Goal: Obtain resource: Download file/media

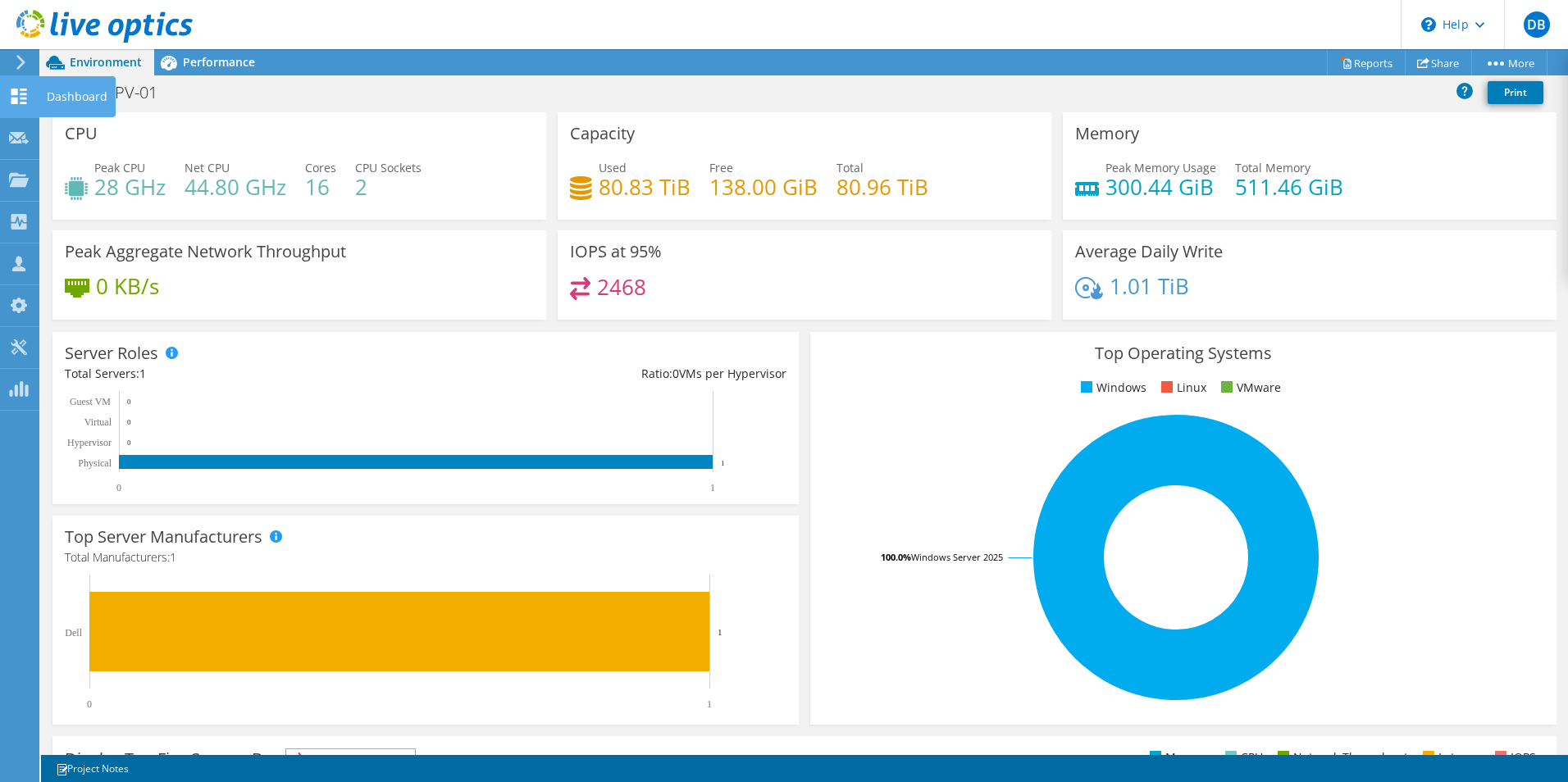
click at [17, 94] on use at bounding box center [19, 96] width 16 height 16
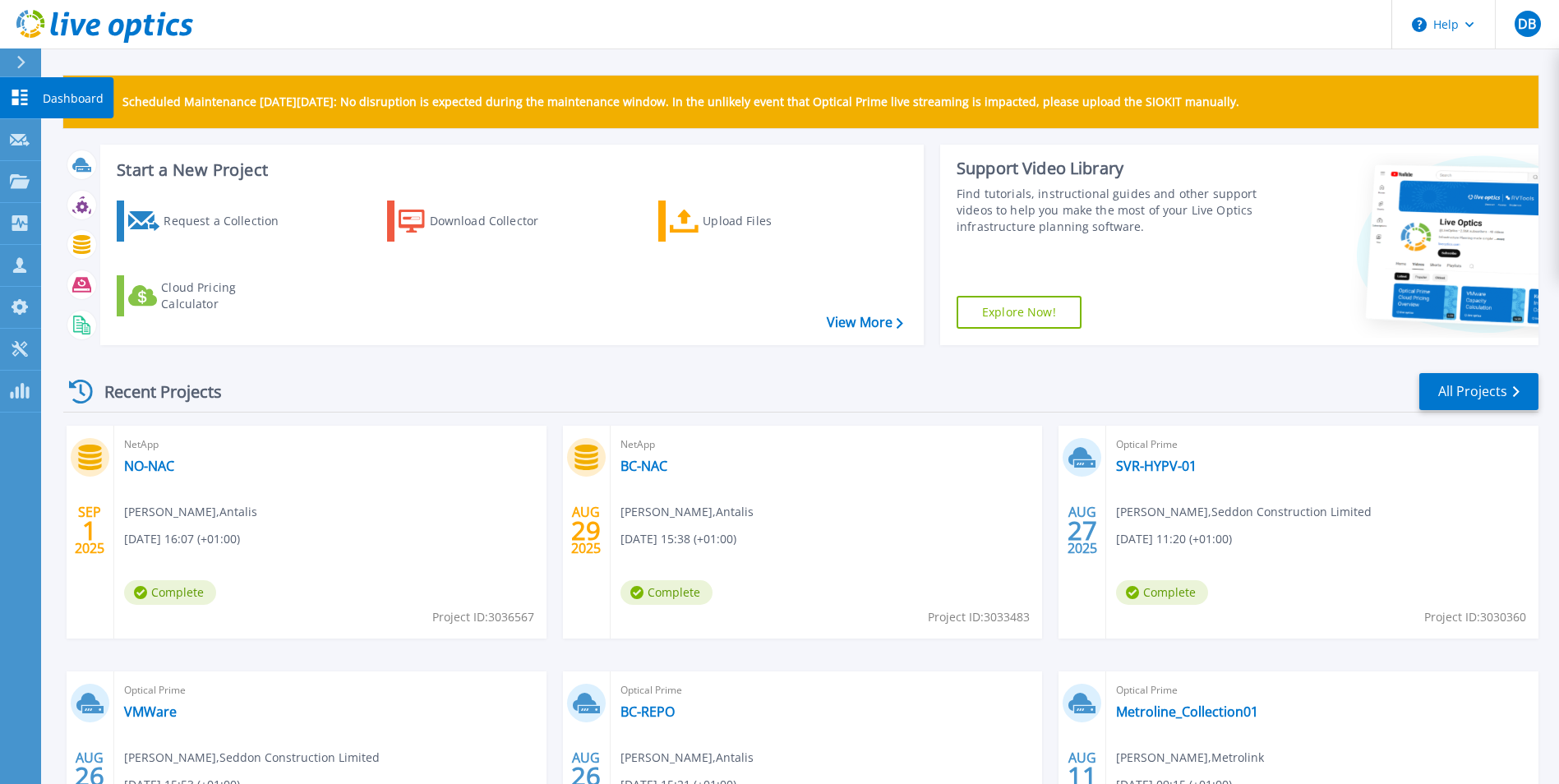
click at [20, 101] on icon at bounding box center [20, 97] width 20 height 16
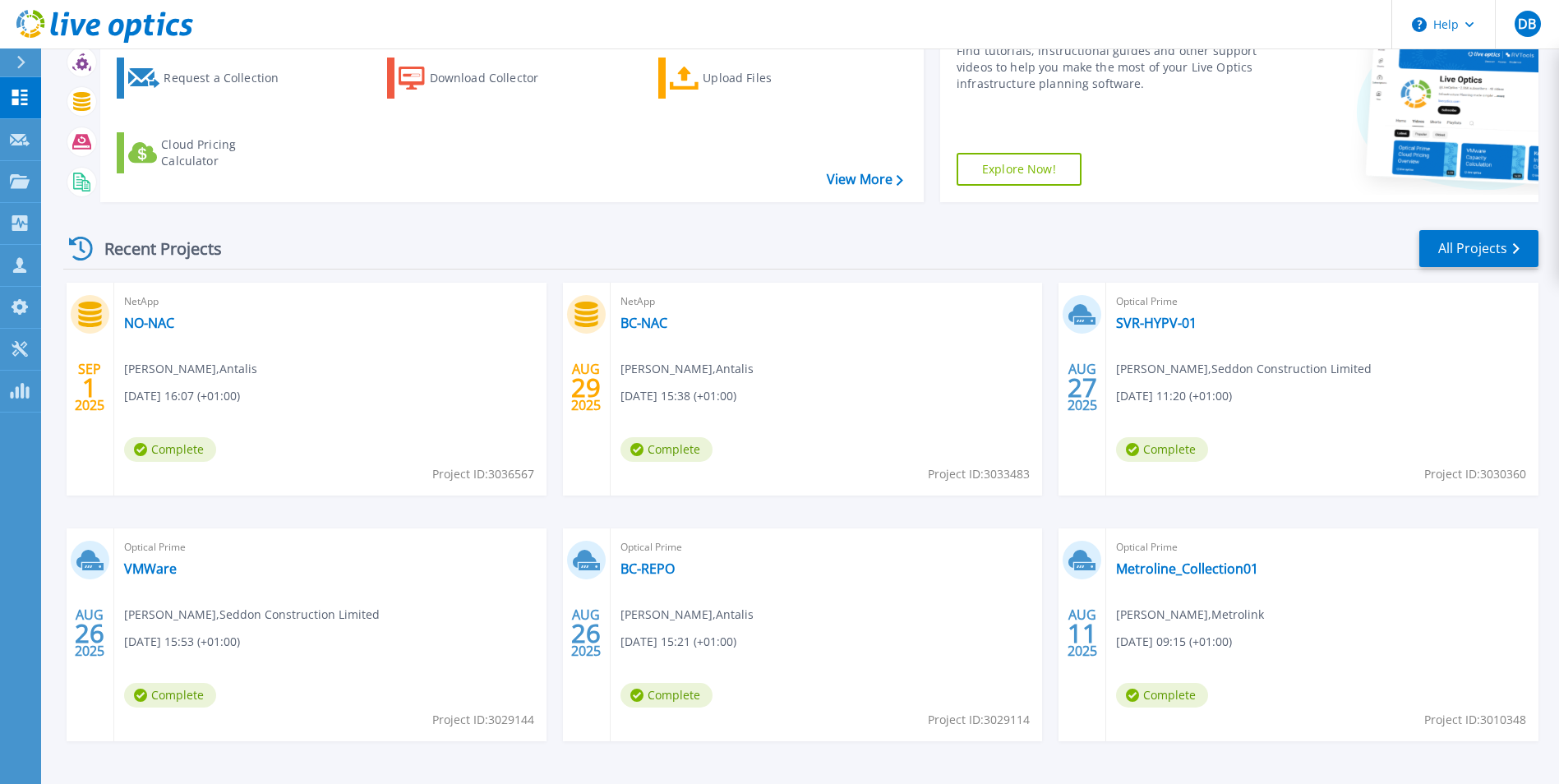
scroll to position [177, 0]
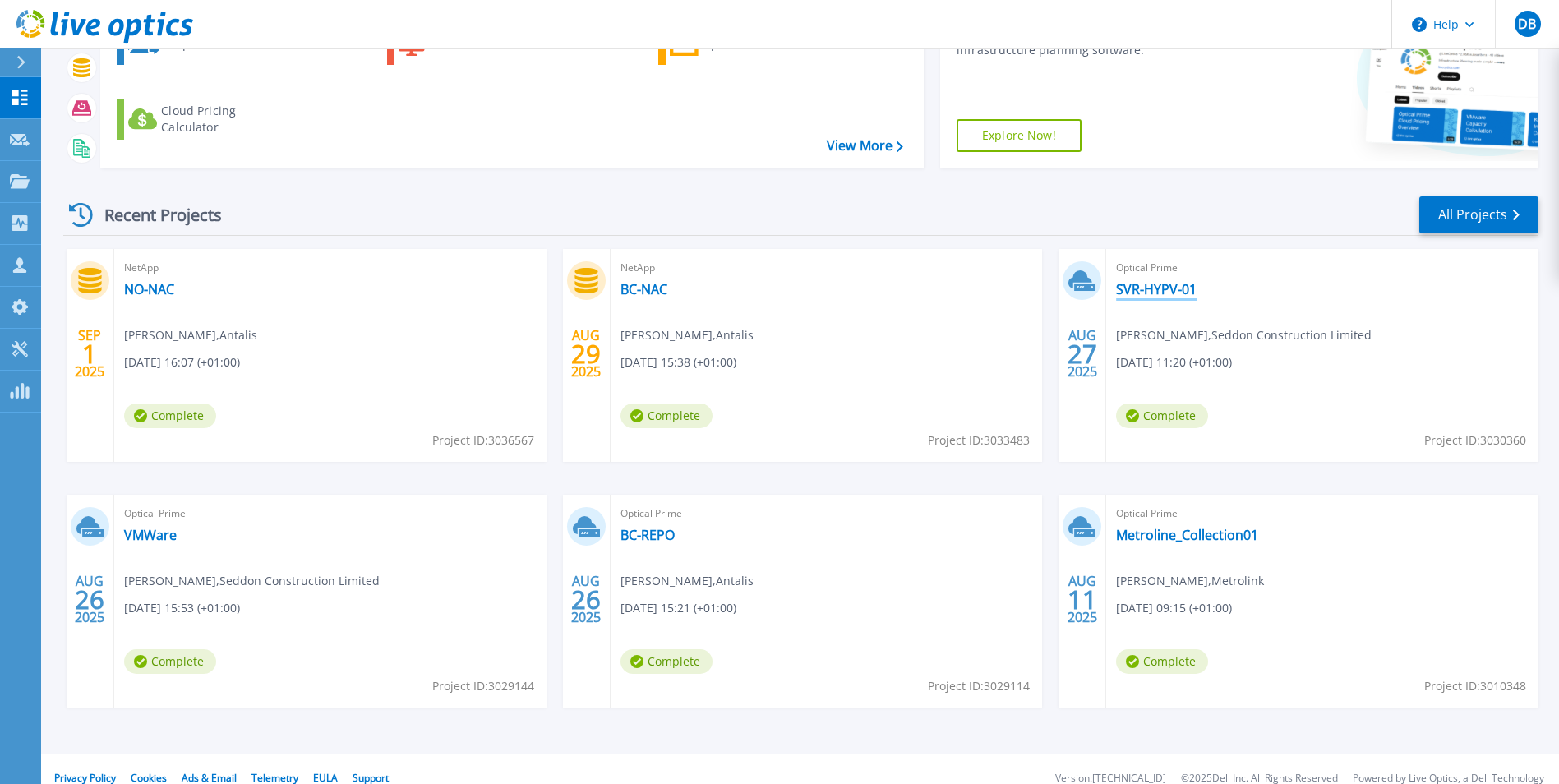
click at [1156, 290] on link "SVR-HYPV-01" at bounding box center [1157, 290] width 81 height 16
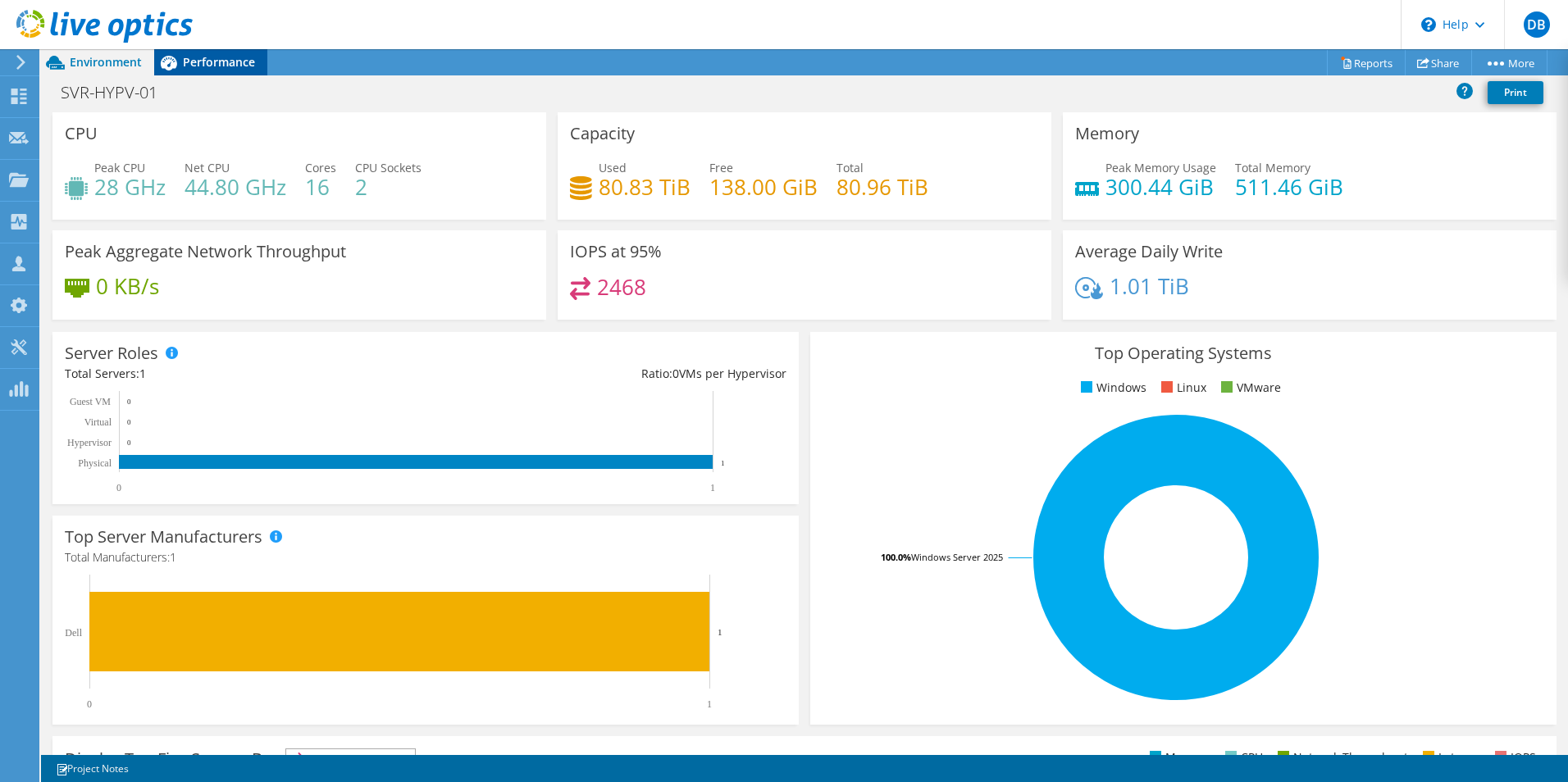
click at [216, 62] on span "Performance" at bounding box center [219, 62] width 72 height 16
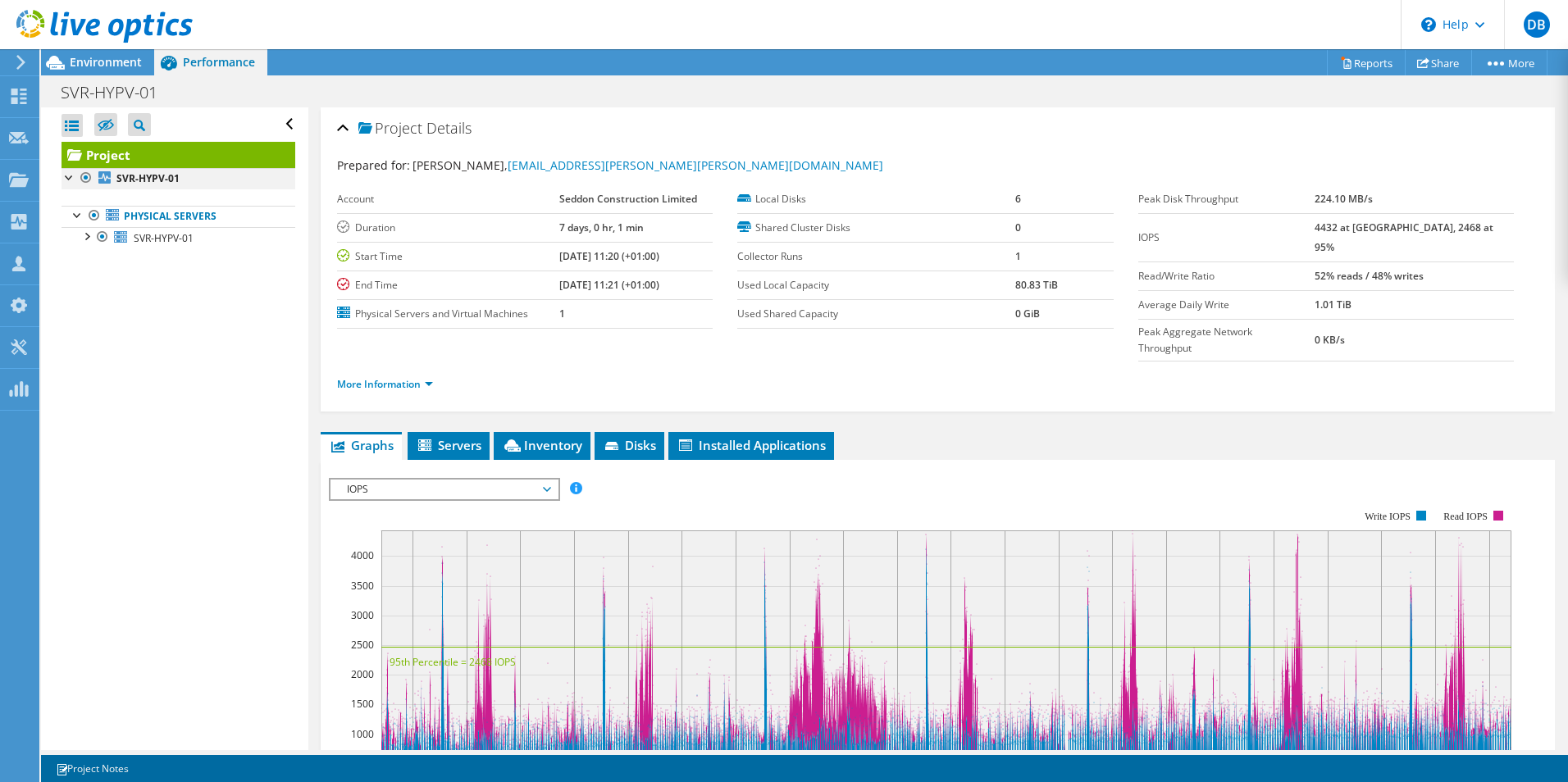
click at [71, 176] on div at bounding box center [70, 176] width 16 height 16
click at [88, 237] on div at bounding box center [86, 236] width 16 height 16
click at [104, 59] on span "Environment" at bounding box center [106, 62] width 72 height 16
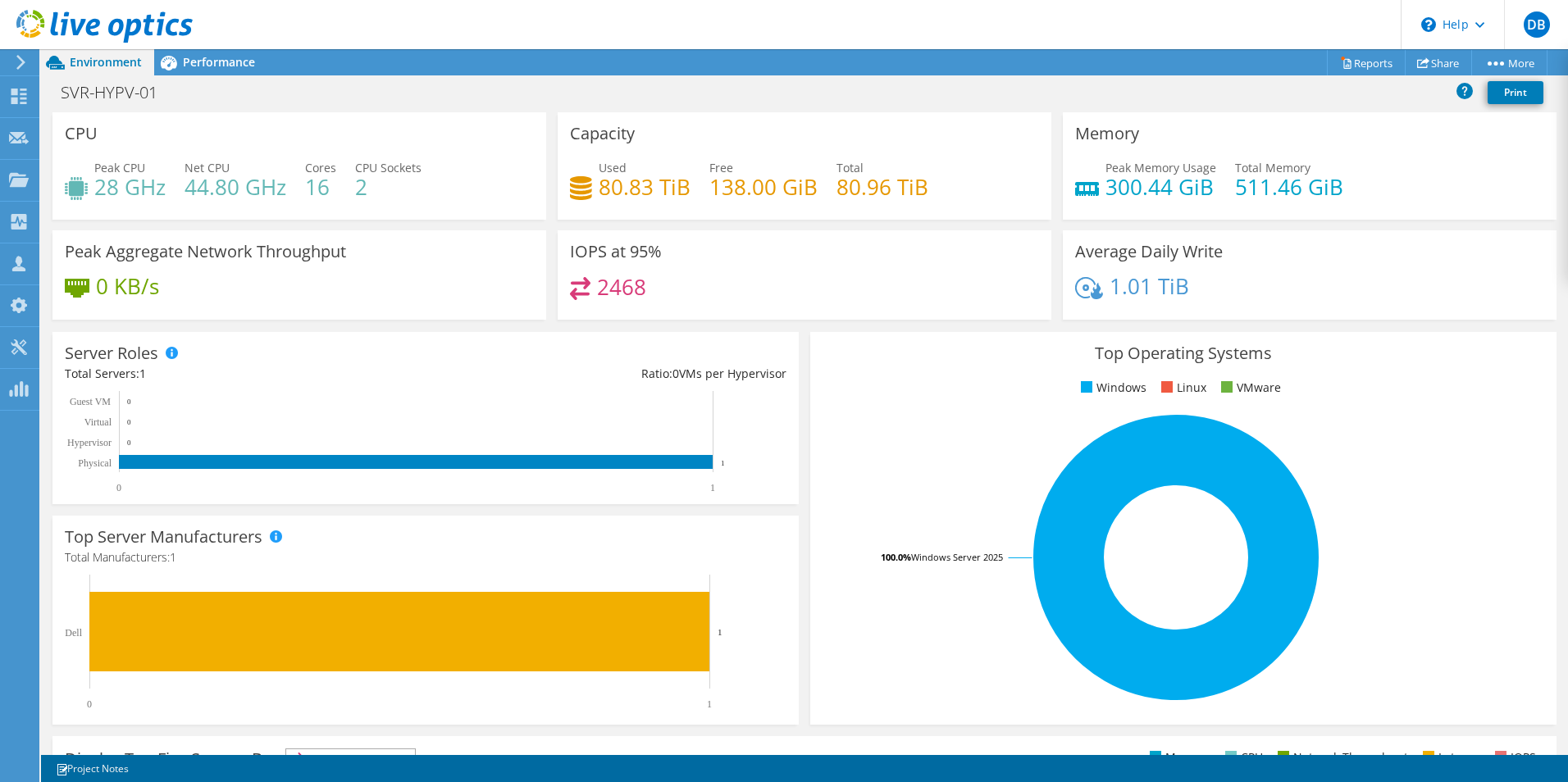
scroll to position [368, 0]
click at [1346, 68] on link "Reports" at bounding box center [1366, 62] width 79 height 25
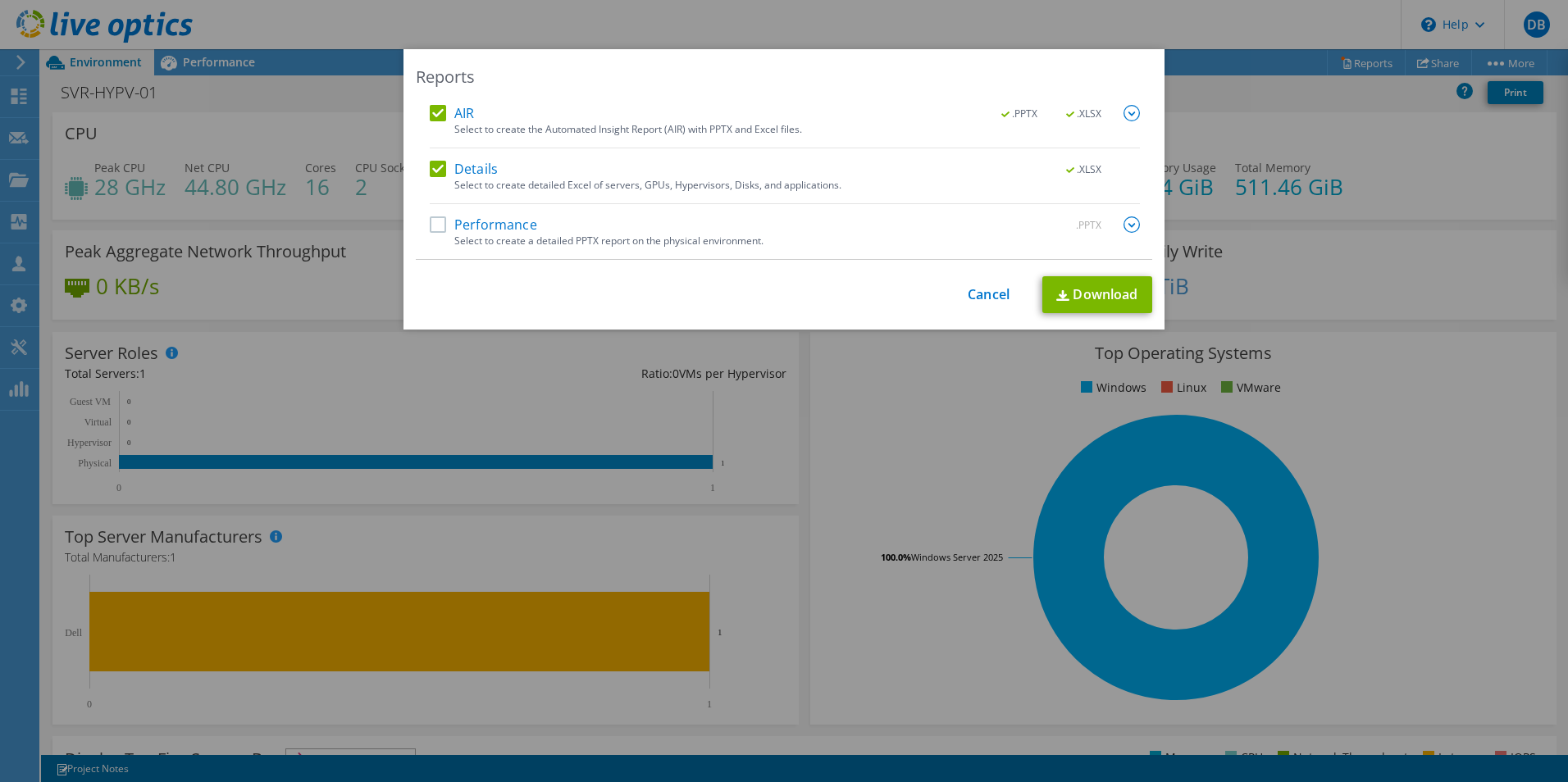
click at [429, 224] on label "Performance" at bounding box center [483, 225] width 108 height 16
click at [0, 0] on input "Performance" at bounding box center [0, 0] width 0 height 0
click at [1070, 290] on link "Download" at bounding box center [1098, 295] width 110 height 37
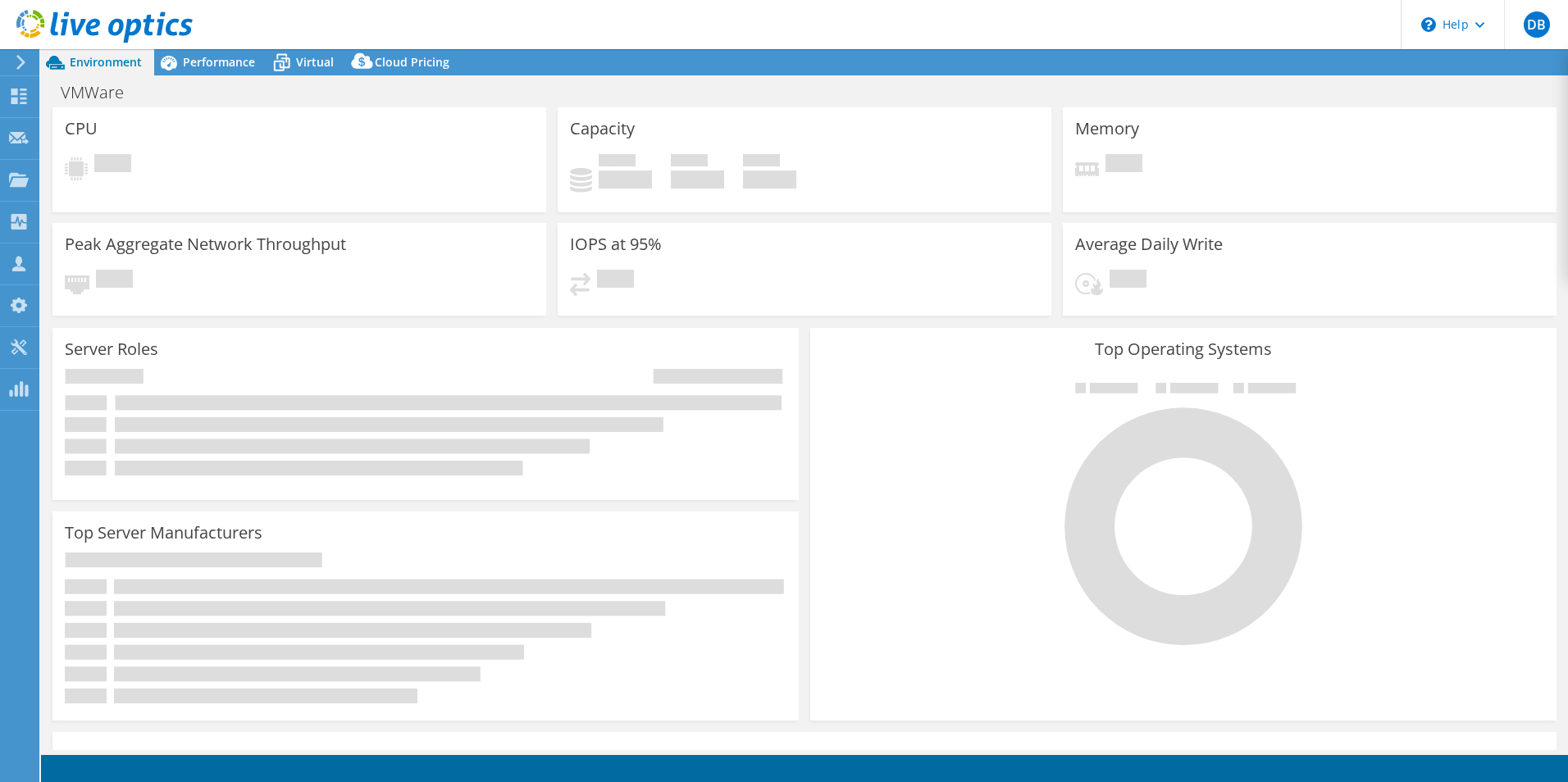
select select "USD"
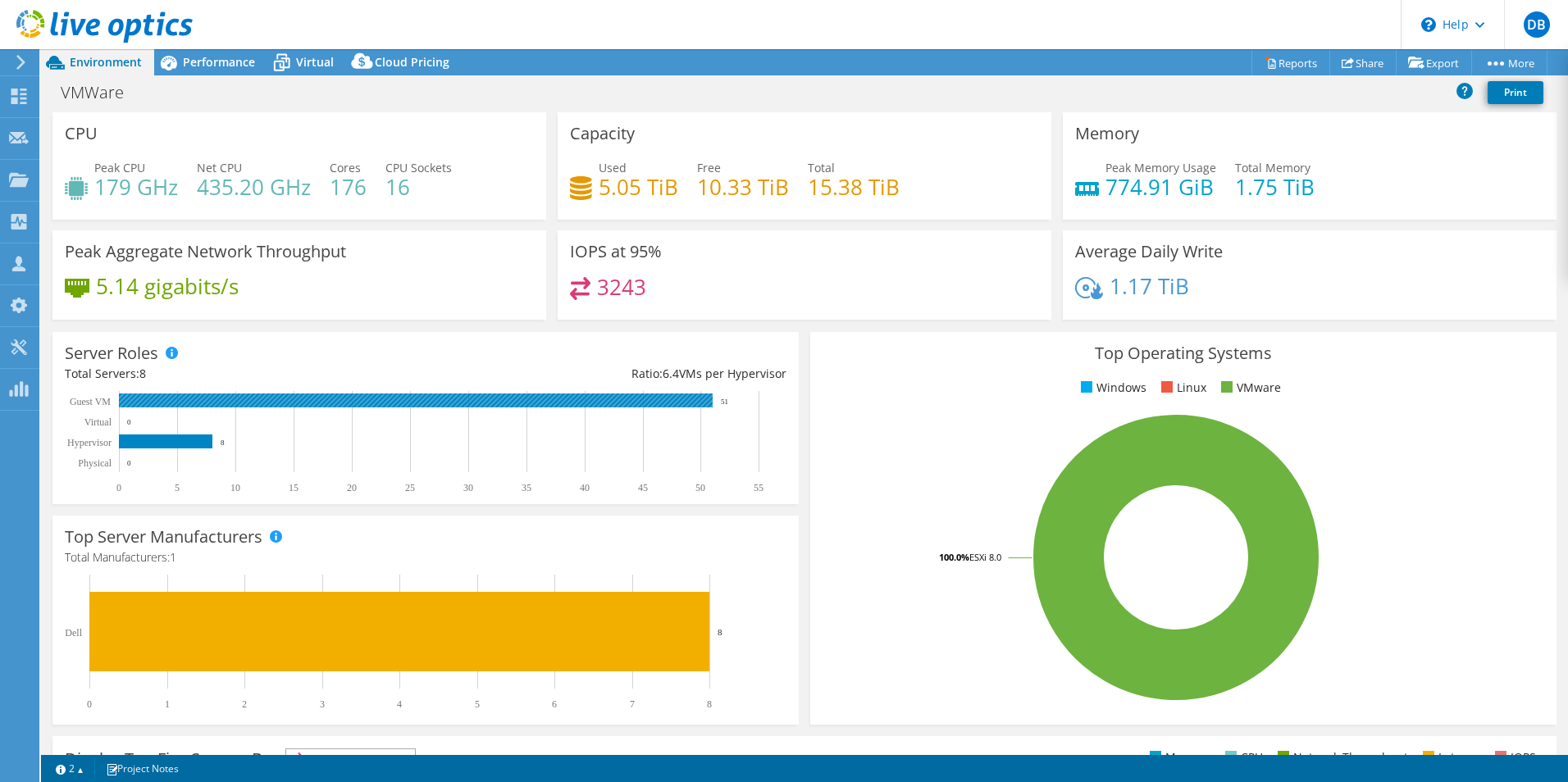
click at [182, 395] on rect at bounding box center [415, 400] width 594 height 14
click at [162, 432] on rect at bounding box center [418, 441] width 707 height 103
click at [1364, 141] on div "Memory Peak Memory Usage 774.91 GiB Total Memory 1.75 TiB" at bounding box center [1309, 166] width 493 height 107
click at [1278, 62] on link "Reports" at bounding box center [1291, 62] width 79 height 25
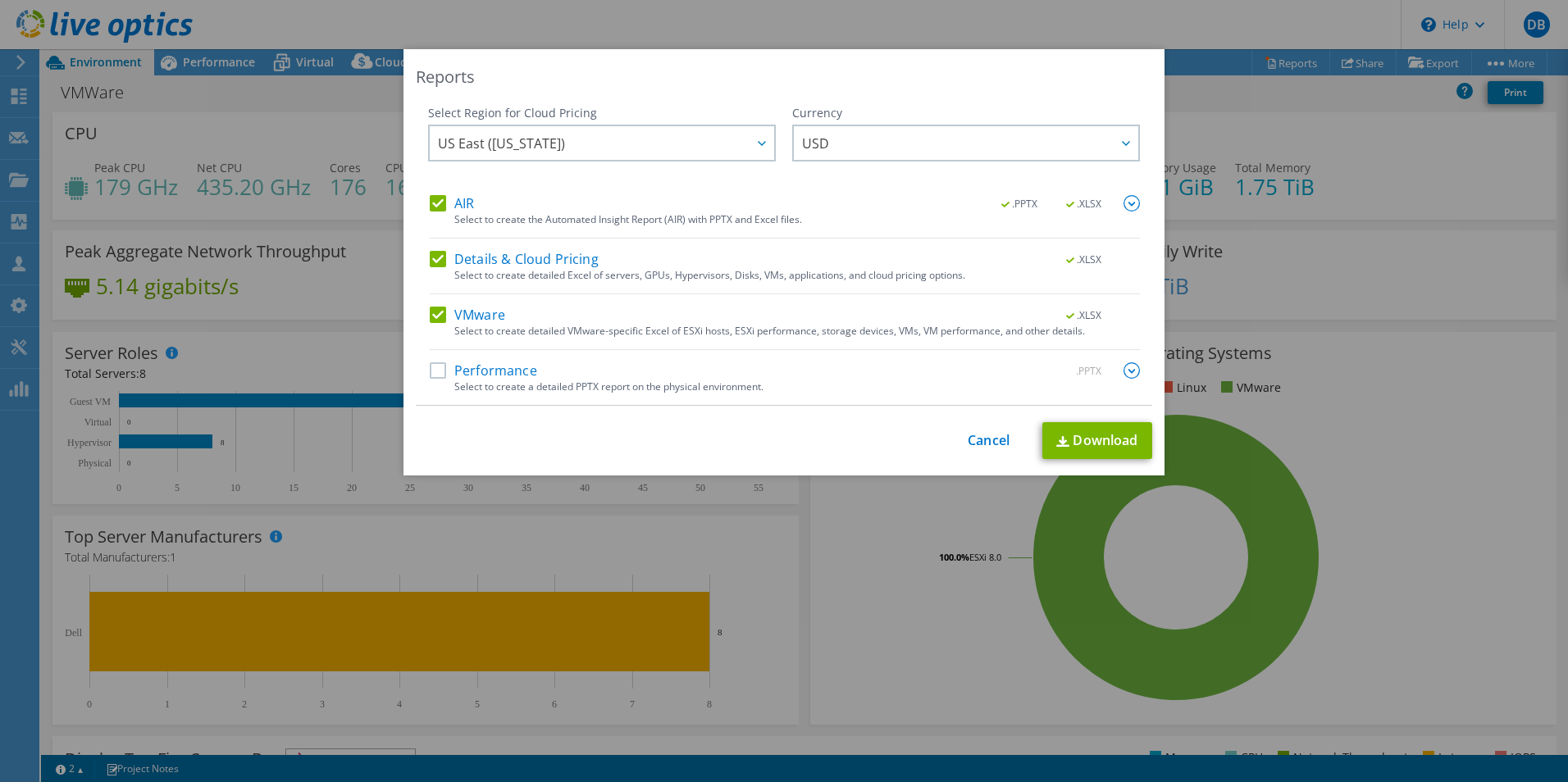
click at [495, 358] on div "AIR .PPTX .XLSX Select to create the Automated Insight Report (AIR) with PPTX a…" at bounding box center [784, 300] width 710 height 210
click at [450, 370] on label "Performance" at bounding box center [483, 371] width 108 height 16
click at [0, 0] on input "Performance" at bounding box center [0, 0] width 0 height 0
click at [1096, 435] on link "Download" at bounding box center [1098, 440] width 110 height 37
